Goal: Task Accomplishment & Management: Complete application form

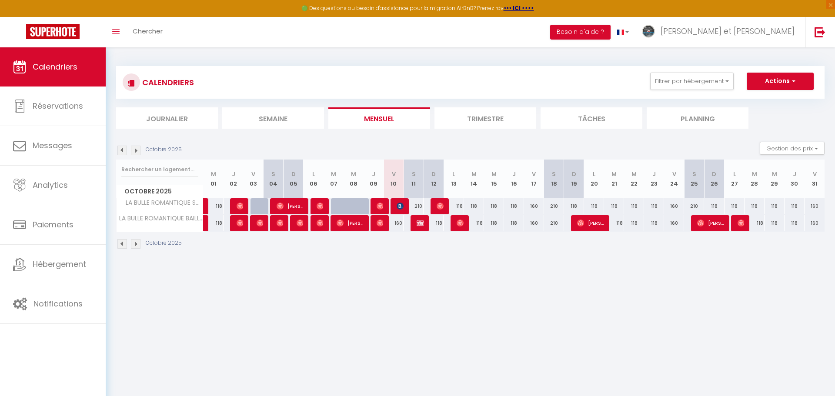
select select
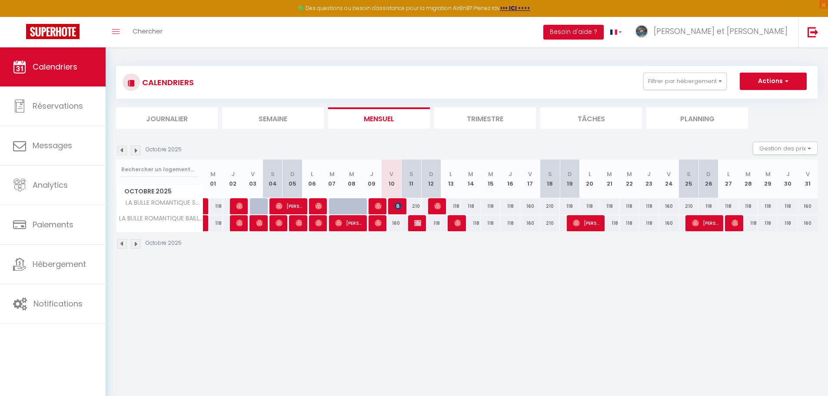
click at [393, 209] on div at bounding box center [398, 206] width 20 height 17
click at [398, 207] on img at bounding box center [398, 206] width 7 height 7
select select "OK"
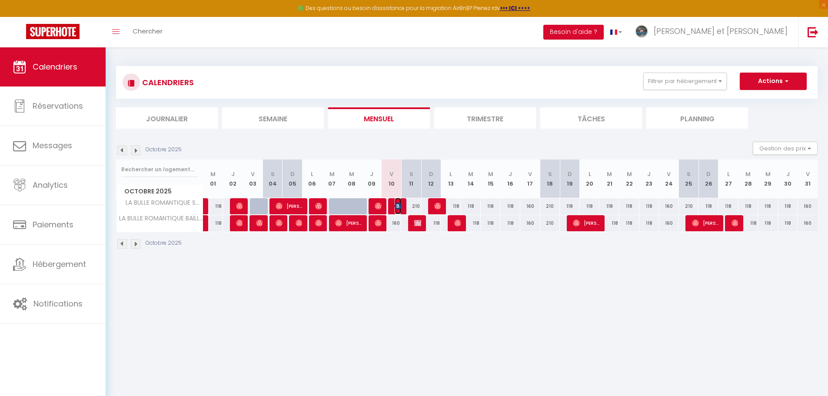
select select "OK"
select select "0"
select select "1"
select select
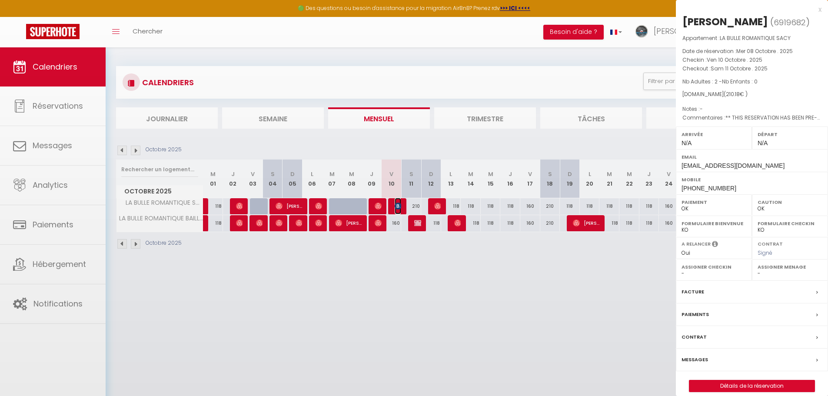
select select "34673"
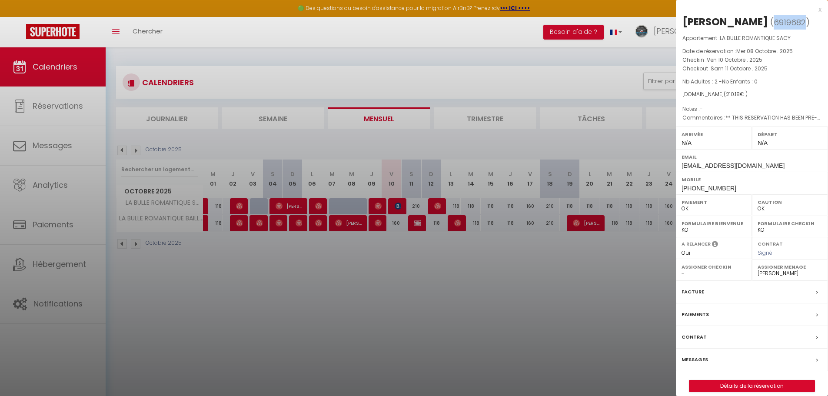
drag, startPoint x: 718, startPoint y: 38, endPoint x: 687, endPoint y: 38, distance: 30.4
click at [770, 28] on span "( 6919682 )" at bounding box center [790, 22] width 40 height 12
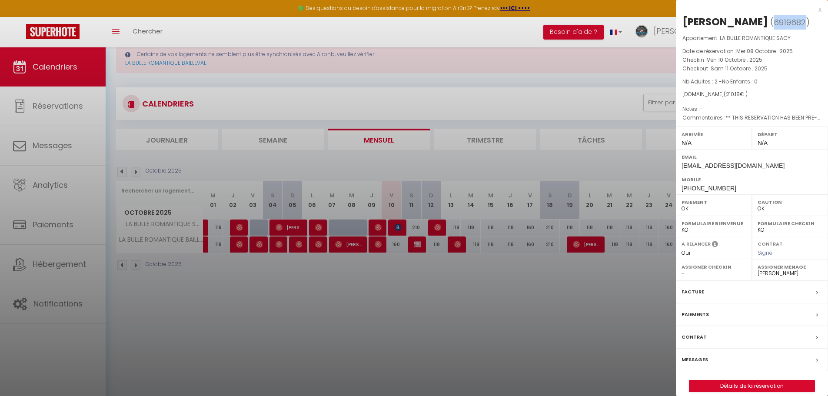
scroll to position [47, 0]
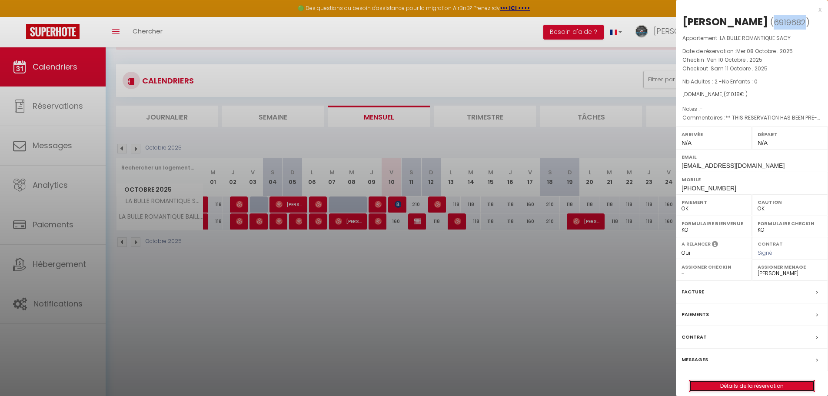
click at [748, 392] on link "Détails de la réservation" at bounding box center [752, 385] width 125 height 11
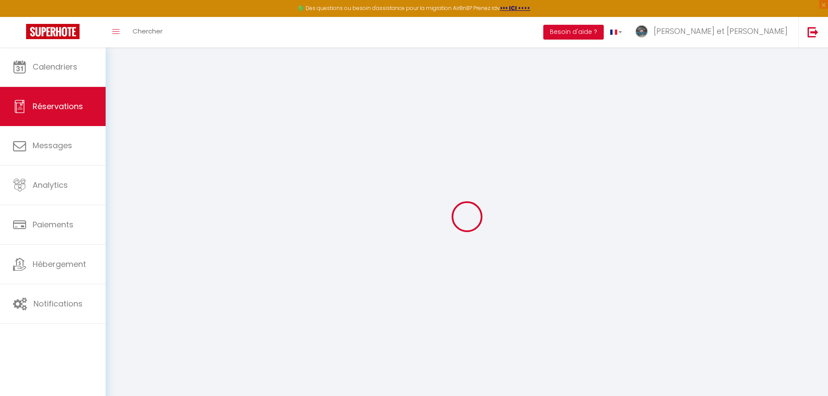
type input "[PERSON_NAME]"
type input "DEPO"
type input "[EMAIL_ADDRESS][DOMAIN_NAME]"
type input "[PHONE_NUMBER]"
type input "93100"
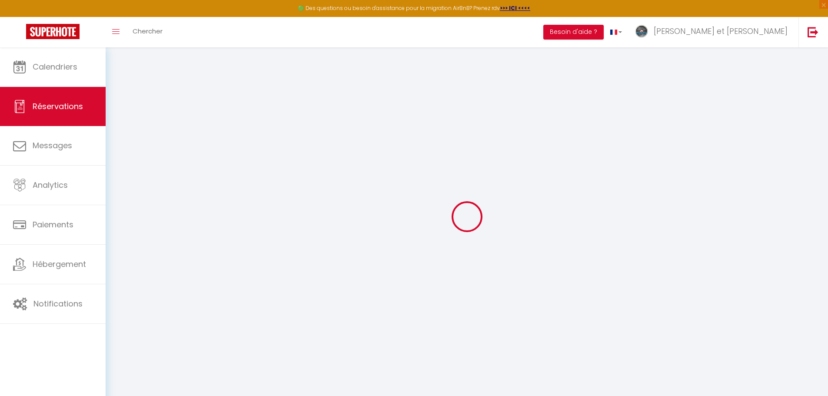
type input "[STREET_ADDRESS][PERSON_NAME]"
type input "MONTREUIL"
select select "FR"
type input "30"
type input "34.71"
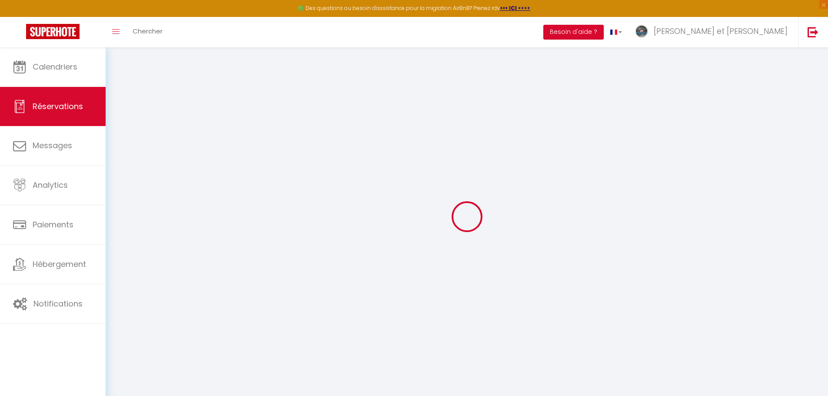
type input "2.94"
select select "49313"
select select "1"
select select
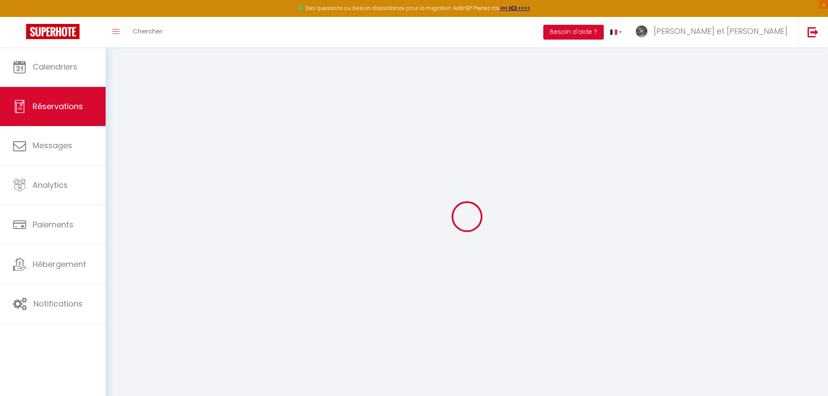
type input "2"
select select "12"
select select "15"
type input "174.18"
checkbox input "false"
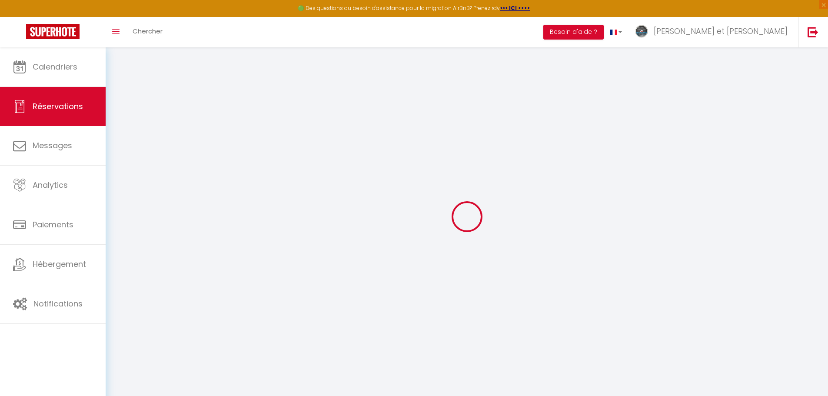
type input "0"
select select "2"
type input "0"
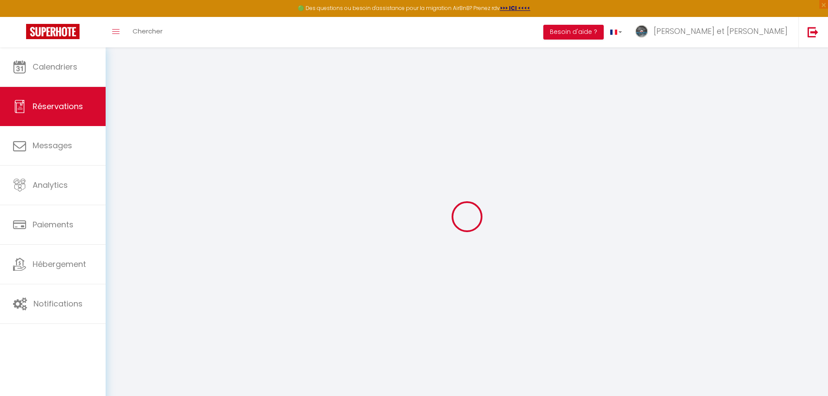
select select
checkbox input "false"
select select
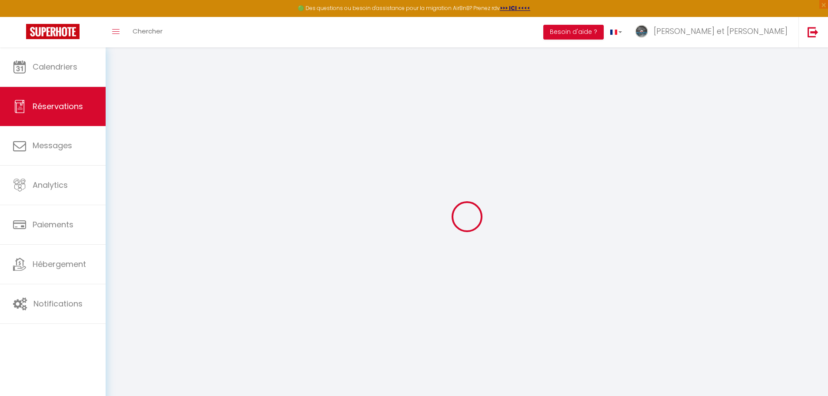
checkbox input "false"
select select
checkbox input "false"
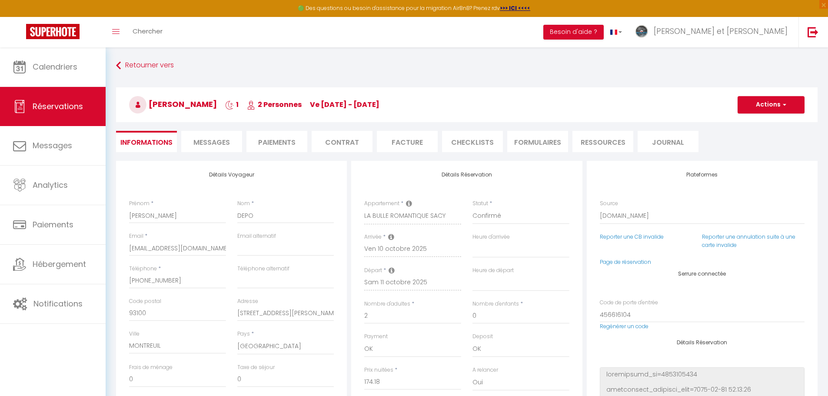
select select
checkbox input "false"
type textarea "** THIS RESERVATION HAS BEEN PRE-PAID ** BOOKING NOTE : Payment charge is EUR 2…"
type input "6"
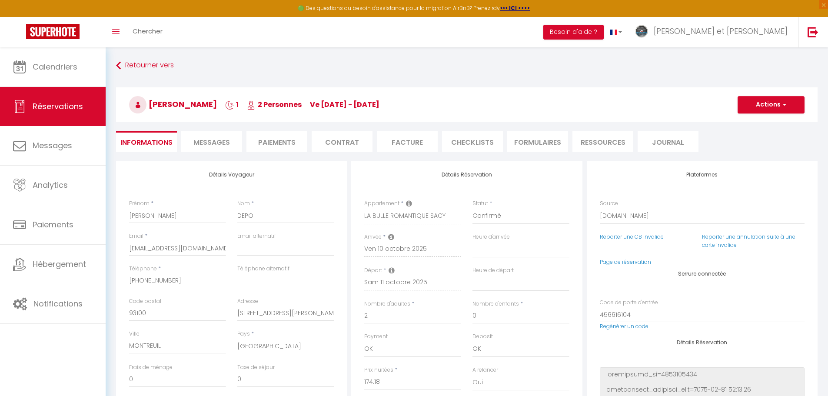
select select
checkbox input "false"
select select
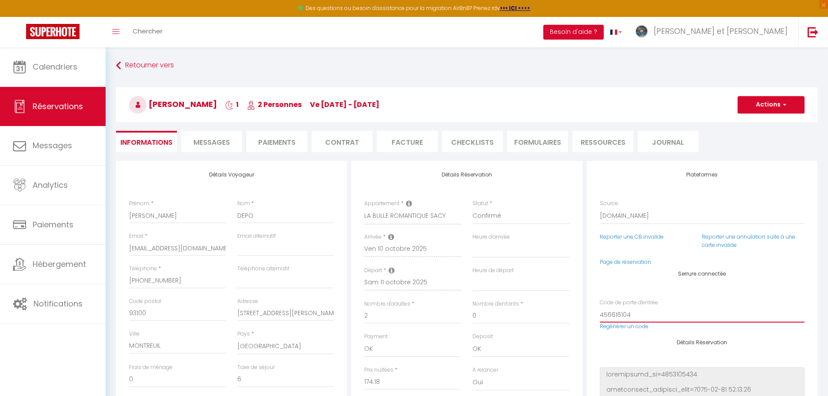
drag, startPoint x: 630, startPoint y: 315, endPoint x: 595, endPoint y: 315, distance: 34.8
click at [595, 315] on div "Code de porte d'entrée 456616104 Regénérer un code" at bounding box center [702, 319] width 217 height 41
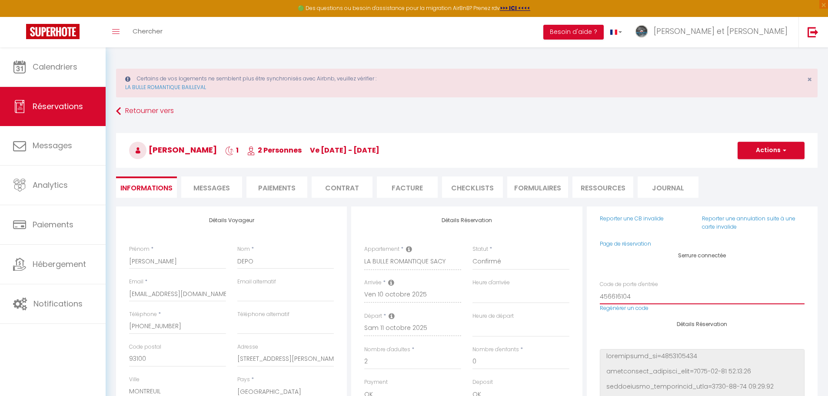
scroll to position [87, 0]
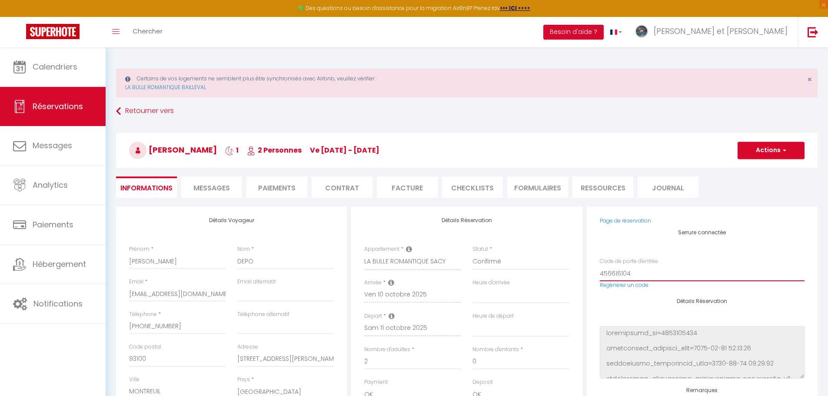
click at [650, 275] on input "456616104" at bounding box center [702, 274] width 205 height 16
click at [625, 314] on div "Détails Réservation" at bounding box center [702, 338] width 205 height 80
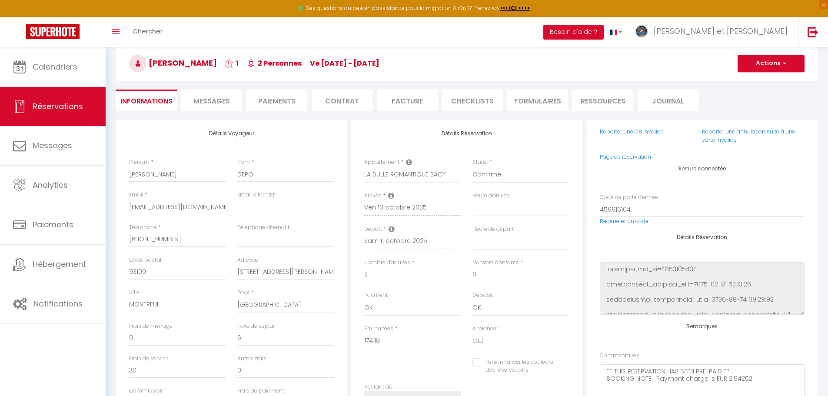
scroll to position [0, 0]
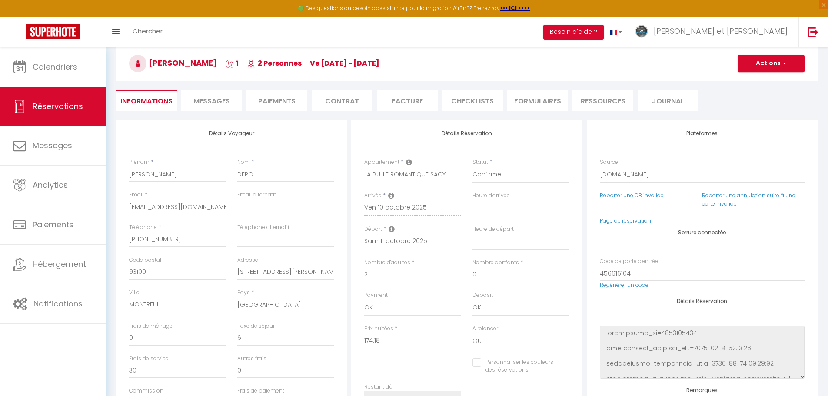
click at [661, 100] on li "Journal" at bounding box center [668, 100] width 61 height 21
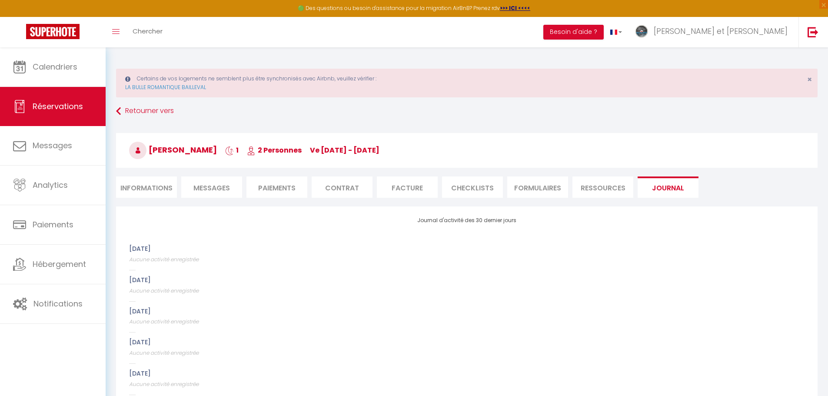
click at [581, 186] on li "Ressources" at bounding box center [603, 187] width 61 height 21
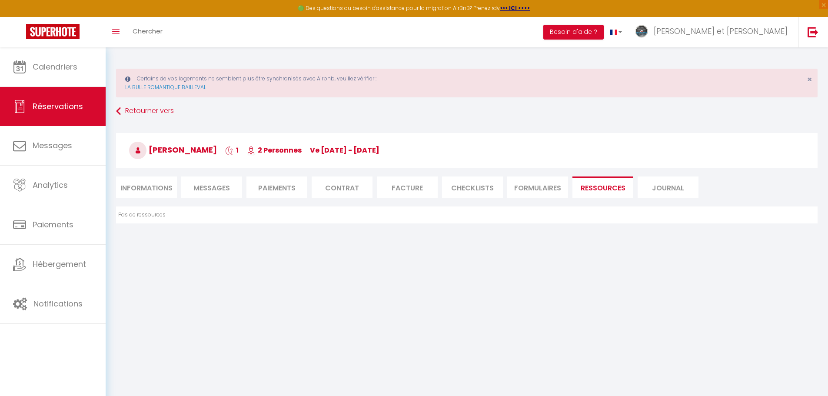
click at [416, 190] on li "Facture" at bounding box center [407, 187] width 61 height 21
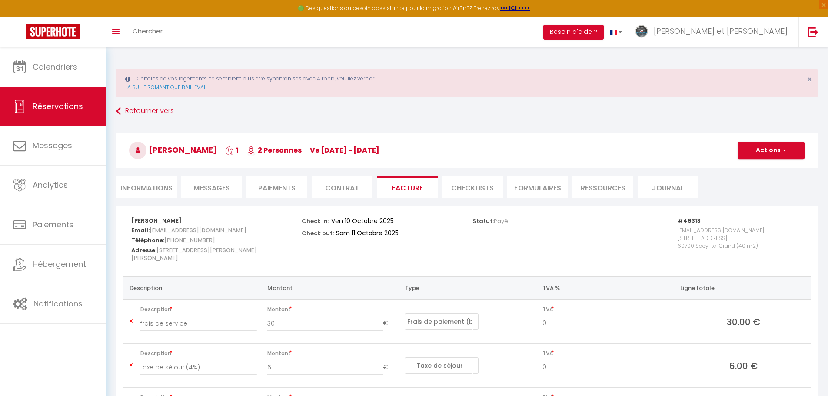
click at [149, 187] on li "Informations" at bounding box center [146, 187] width 61 height 21
select select
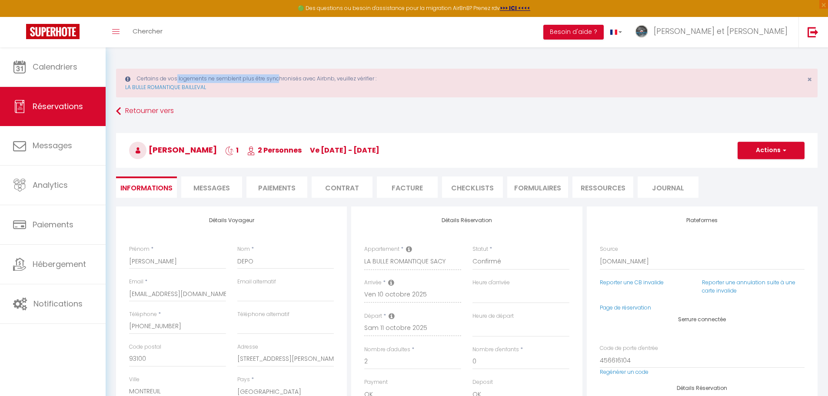
drag, startPoint x: 144, startPoint y: 80, endPoint x: 246, endPoint y: 78, distance: 101.8
click at [246, 78] on div "Certains de vos logements ne semblent plus être synchronisés avec Airbnb, veuil…" at bounding box center [467, 83] width 702 height 29
drag, startPoint x: 256, startPoint y: 78, endPoint x: 342, endPoint y: 77, distance: 86.1
click at [342, 77] on div "Certains de vos logements ne semblent plus être synchronisés avec Airbnb, veuil…" at bounding box center [467, 83] width 702 height 29
